Goal: Check status: Check status

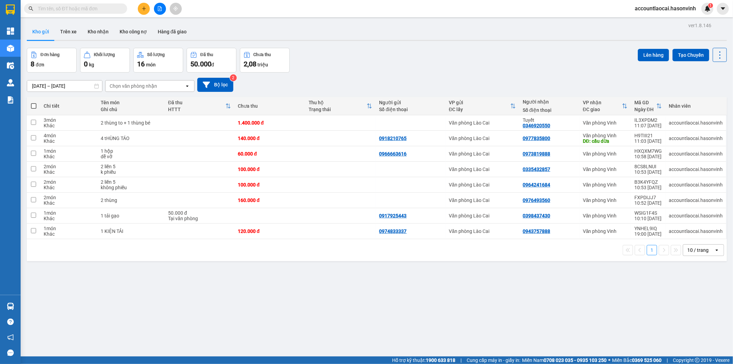
click at [159, 7] on icon "file-add" at bounding box center [159, 8] width 5 height 5
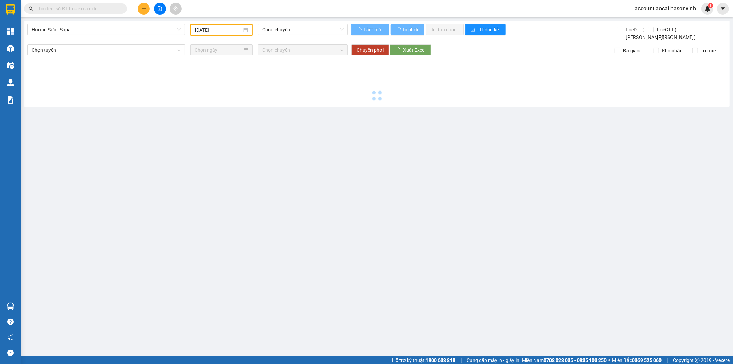
type input "[DATE]"
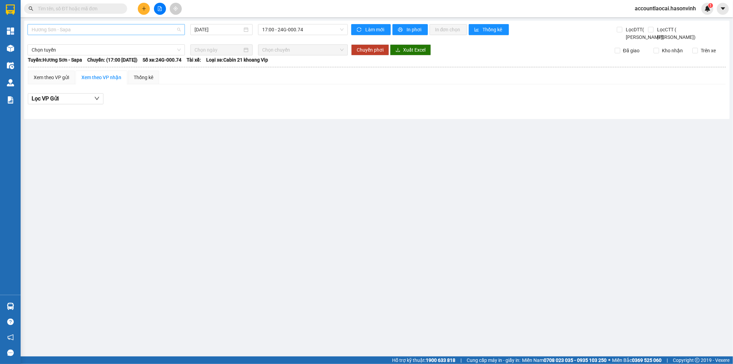
click at [113, 29] on span "Hương Sơn - Sapa" at bounding box center [106, 29] width 149 height 10
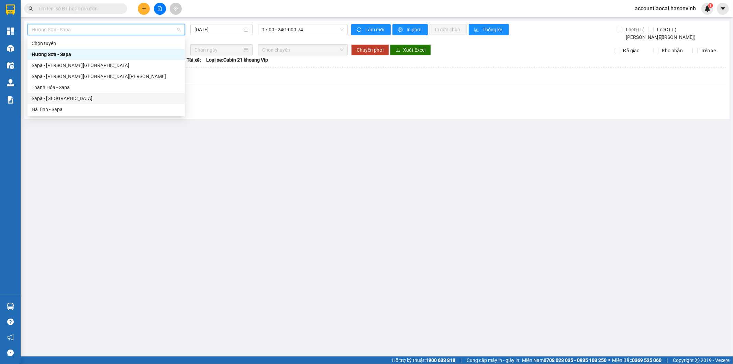
click at [45, 98] on div "Sapa - [GEOGRAPHIC_DATA]" at bounding box center [106, 98] width 149 height 8
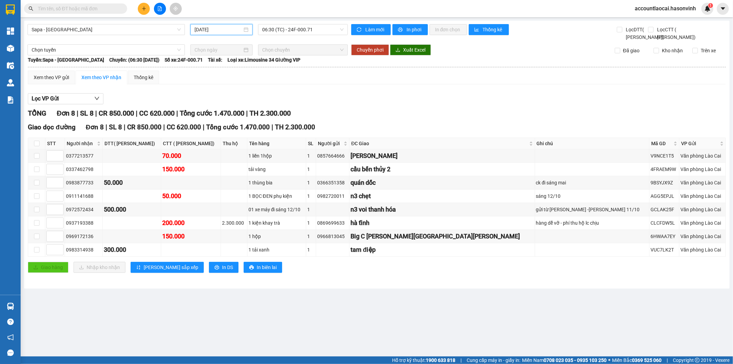
click at [223, 31] on input "[DATE]" at bounding box center [218, 30] width 48 height 8
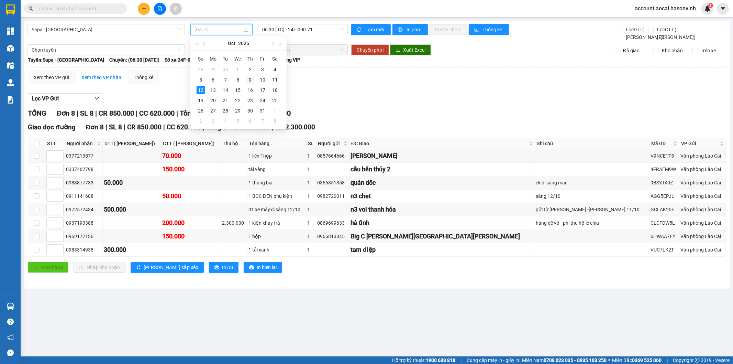
click at [249, 77] on div "9" at bounding box center [250, 80] width 8 height 8
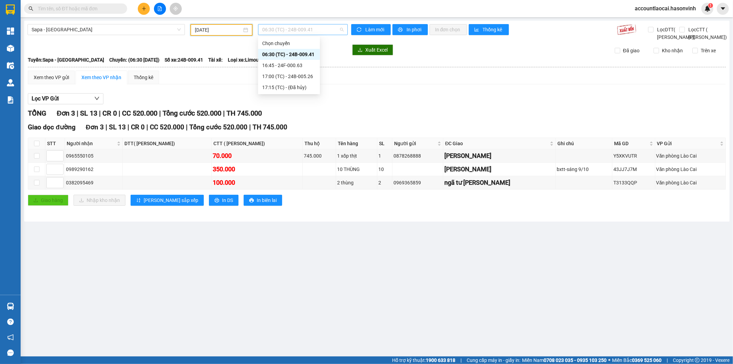
click at [314, 30] on span "06:30 (TC) - 24B-009.41" at bounding box center [302, 29] width 81 height 10
click at [299, 66] on div "16:45 - 24F-000.63" at bounding box center [289, 66] width 54 height 8
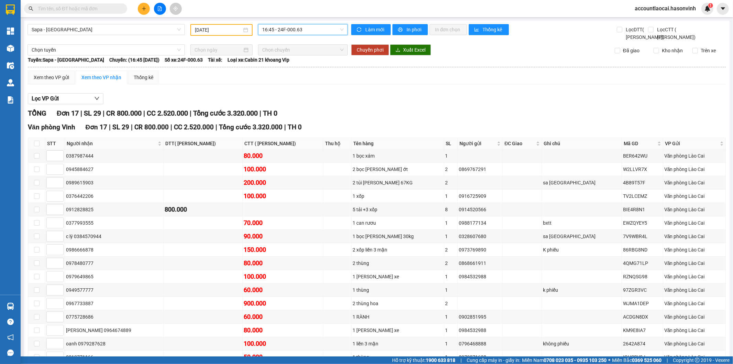
click at [213, 32] on input "[DATE]" at bounding box center [218, 30] width 47 height 8
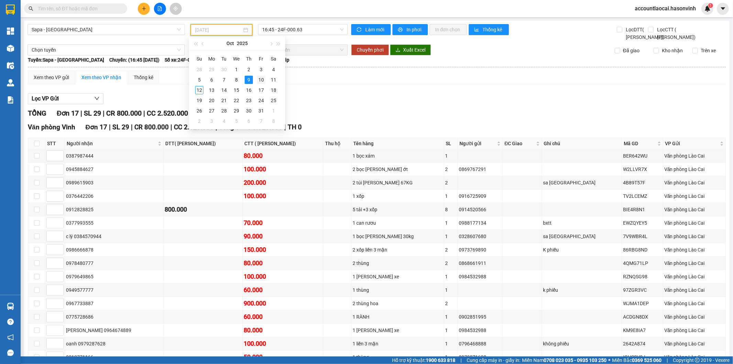
click at [262, 81] on div "10" at bounding box center [261, 80] width 8 height 8
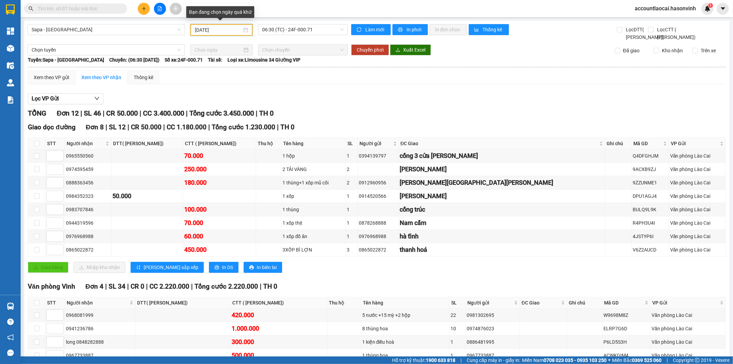
click at [231, 31] on input "[DATE]" at bounding box center [218, 30] width 47 height 8
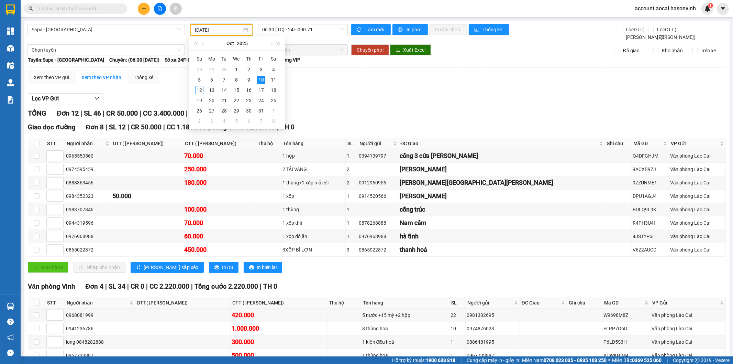
type input "[DATE]"
click at [263, 78] on div "10" at bounding box center [261, 80] width 8 height 8
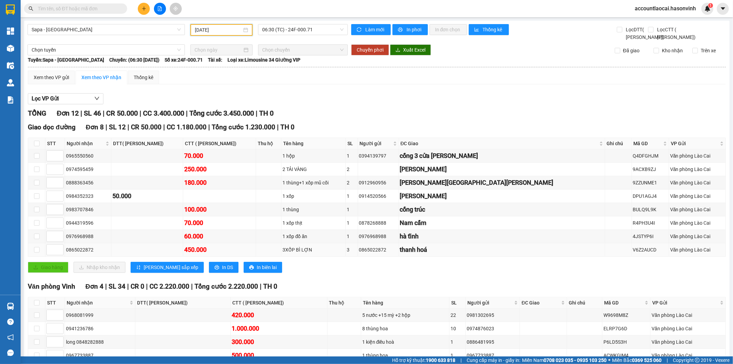
scroll to position [50, 0]
